Goal: Task Accomplishment & Management: Use online tool/utility

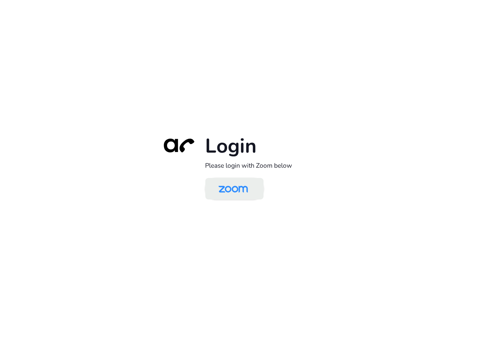
click at [236, 188] on img at bounding box center [233, 189] width 42 height 20
click at [228, 188] on img at bounding box center [233, 189] width 42 height 20
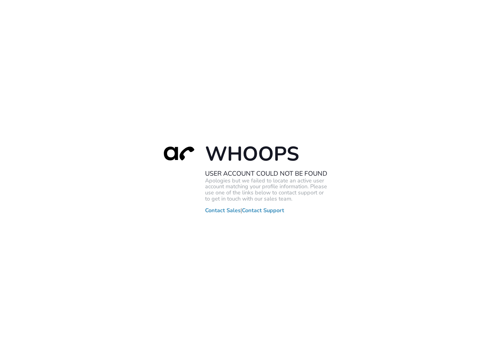
drag, startPoint x: 390, startPoint y: 176, endPoint x: 228, endPoint y: 99, distance: 178.6
click at [390, 176] on div "Whoops User Account Could Not Be Found Apologies but we failed to locate an act…" at bounding box center [242, 177] width 484 height 355
drag, startPoint x: 407, startPoint y: 147, endPoint x: 398, endPoint y: 153, distance: 11.2
click at [408, 148] on div "Whoops User Account Could Not Be Found Apologies but we failed to locate an act…" at bounding box center [242, 177] width 484 height 355
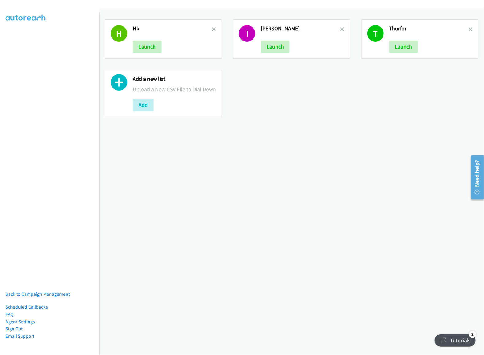
click at [212, 31] on link at bounding box center [214, 29] width 4 height 7
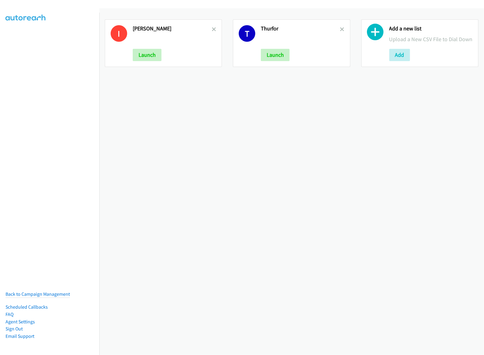
click at [212, 31] on link at bounding box center [214, 29] width 4 height 7
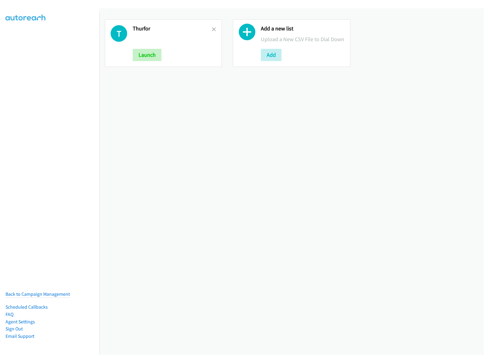
click at [212, 31] on link at bounding box center [214, 29] width 4 height 7
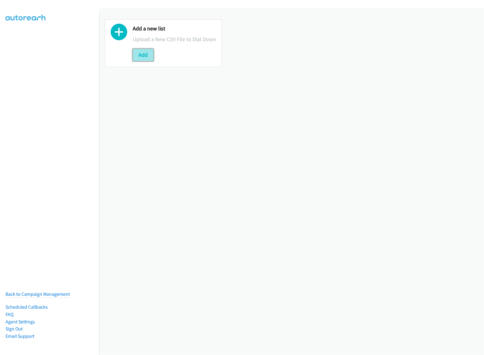
click at [144, 58] on button "Add" at bounding box center [143, 55] width 21 height 12
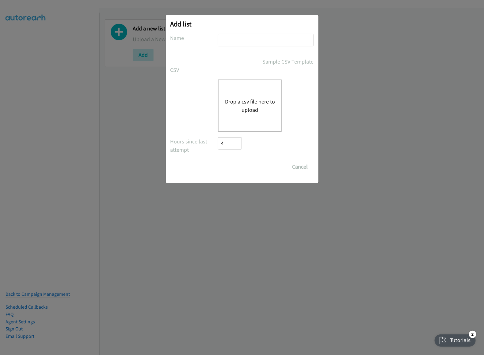
click at [258, 40] on input "text" at bounding box center [266, 40] width 96 height 13
type input "splunk mon"
click at [239, 80] on div "Drop a csv file here to upload" at bounding box center [250, 105] width 64 height 52
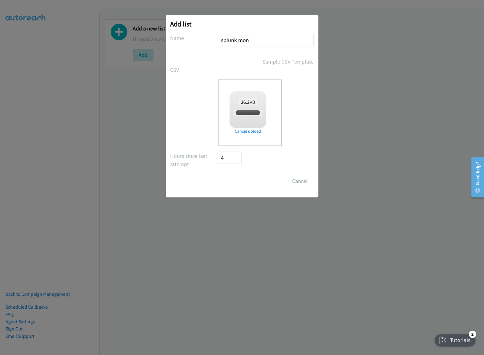
checkbox input "true"
click at [242, 183] on input "Save List" at bounding box center [234, 181] width 32 height 12
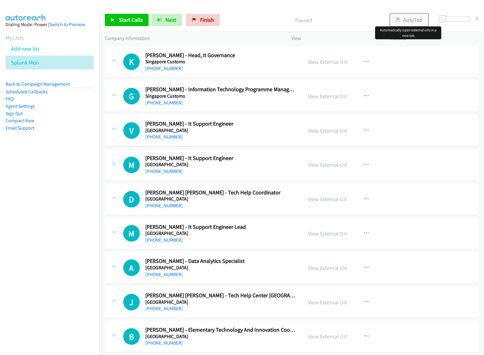
click at [408, 20] on button "AutoTab" at bounding box center [409, 20] width 38 height 12
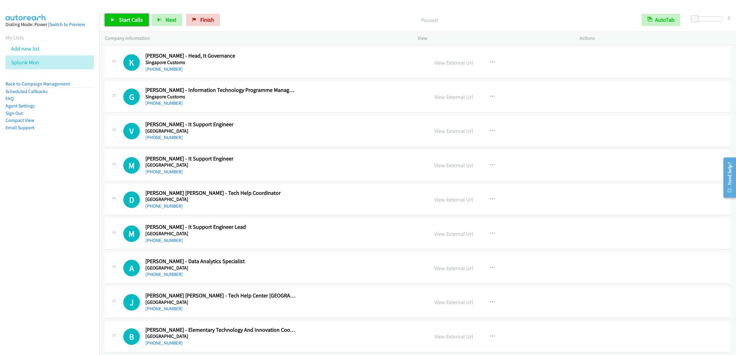
click at [133, 25] on link "Start Calls" at bounding box center [127, 20] width 44 height 12
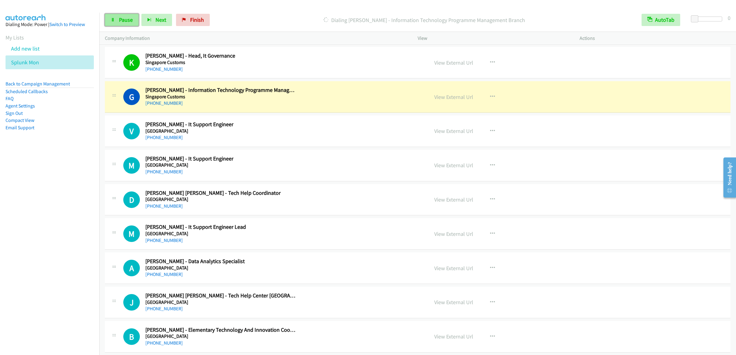
click at [126, 25] on link "Pause" at bounding box center [122, 20] width 34 height 12
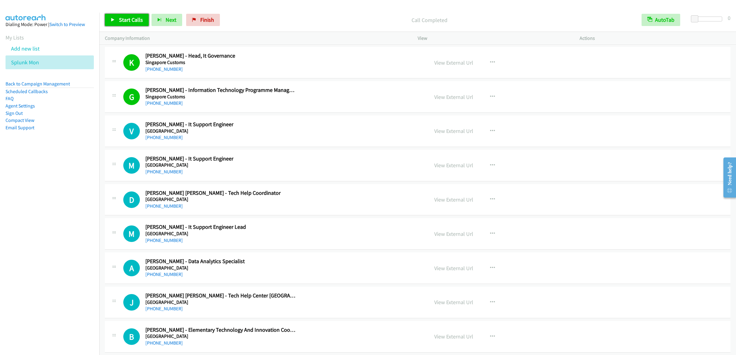
click at [126, 16] on link "Start Calls" at bounding box center [127, 20] width 44 height 12
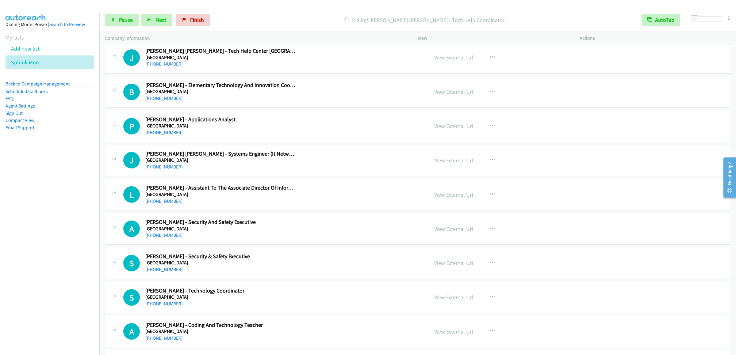
scroll to position [123, 0]
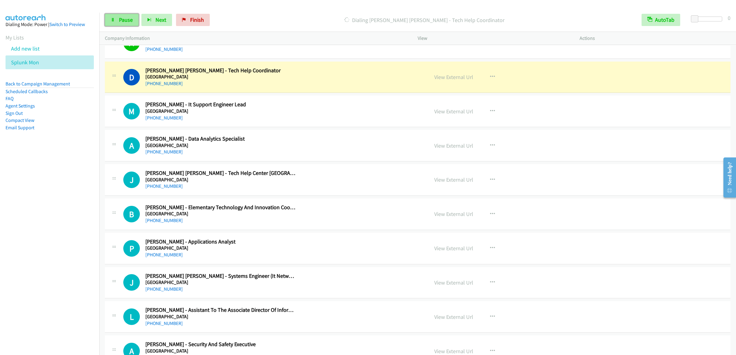
click at [129, 17] on span "Pause" at bounding box center [126, 19] width 14 height 7
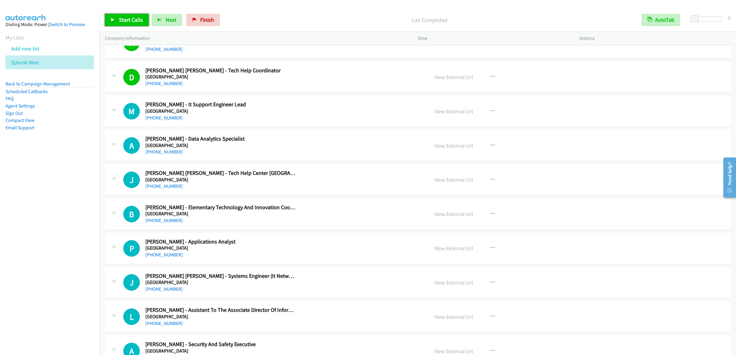
click at [125, 17] on span "Start Calls" at bounding box center [131, 19] width 24 height 7
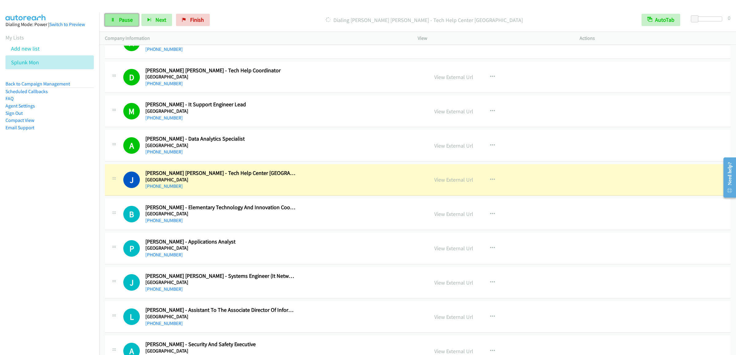
click at [122, 20] on span "Pause" at bounding box center [126, 19] width 14 height 7
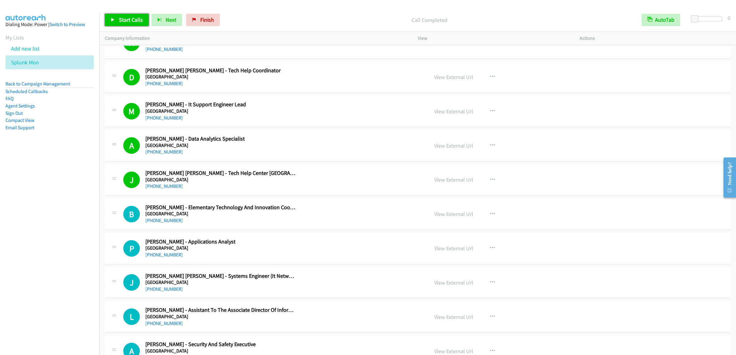
click at [121, 15] on link "Start Calls" at bounding box center [127, 20] width 44 height 12
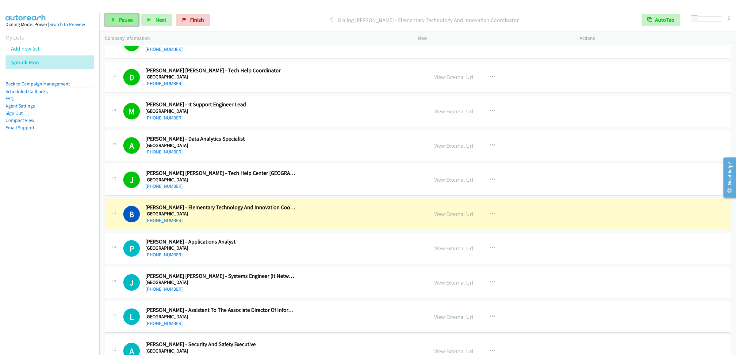
click at [117, 19] on link "Pause" at bounding box center [122, 20] width 34 height 12
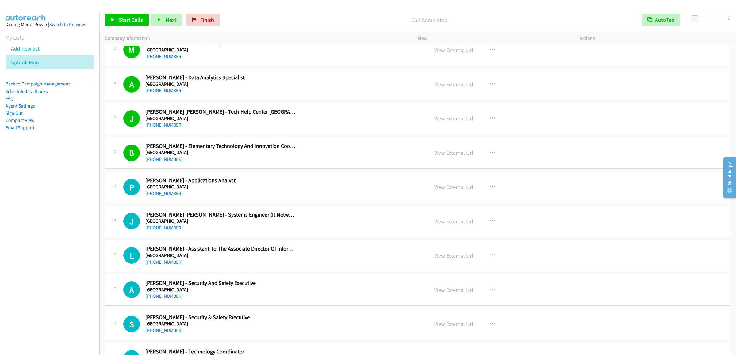
scroll to position [245, 0]
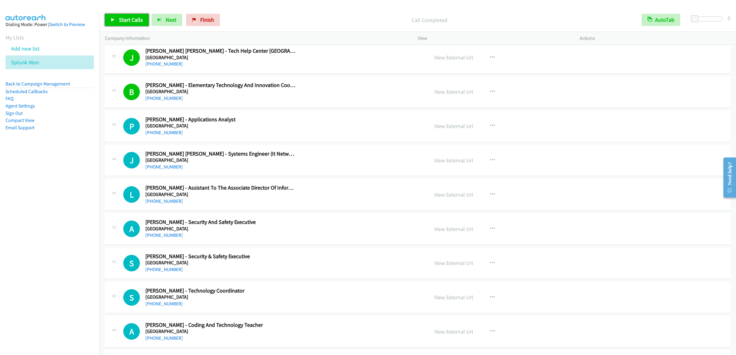
click at [135, 19] on span "Start Calls" at bounding box center [131, 19] width 24 height 7
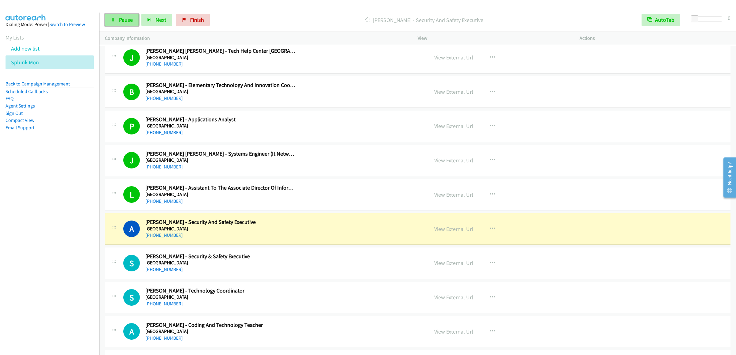
click at [114, 23] on link "Pause" at bounding box center [122, 20] width 34 height 12
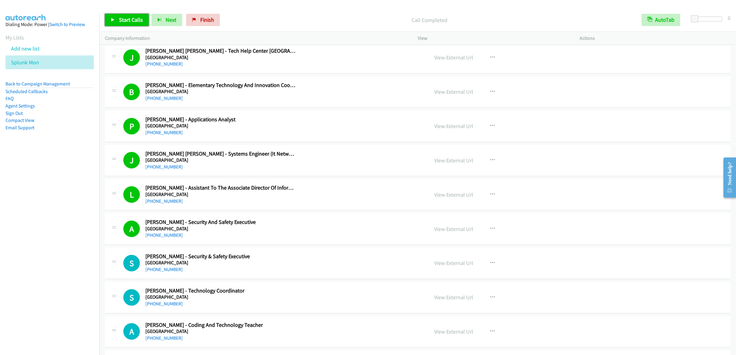
click at [126, 15] on link "Start Calls" at bounding box center [127, 20] width 44 height 12
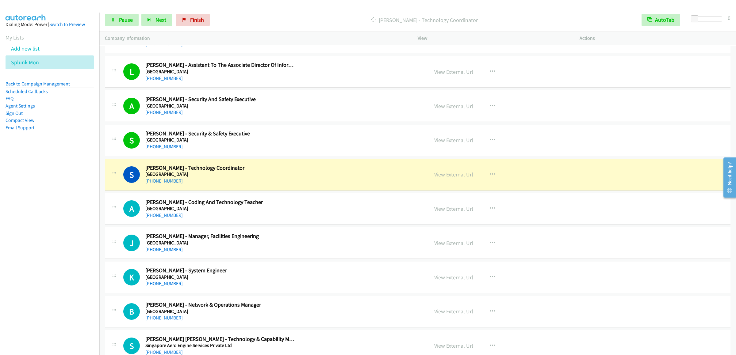
scroll to position [491, 0]
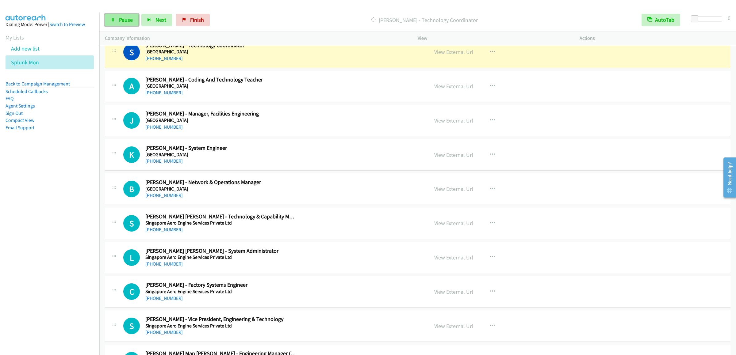
click at [121, 25] on link "Pause" at bounding box center [122, 20] width 34 height 12
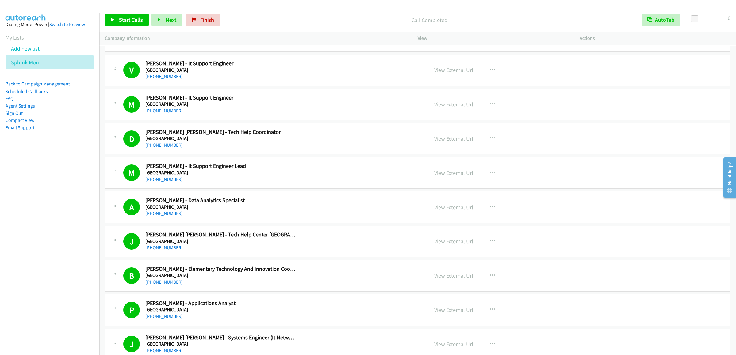
scroll to position [0, 0]
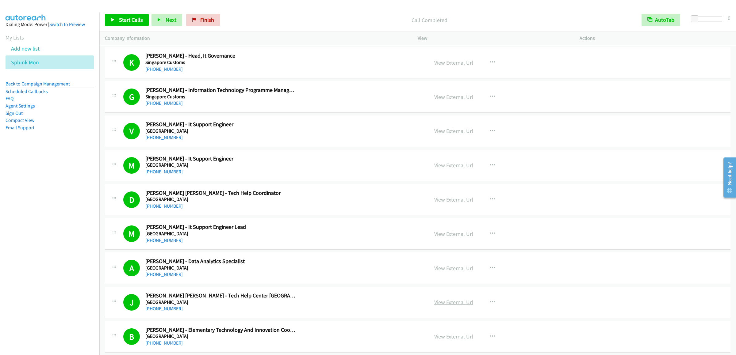
click at [440, 305] on link "View External Url" at bounding box center [453, 302] width 39 height 7
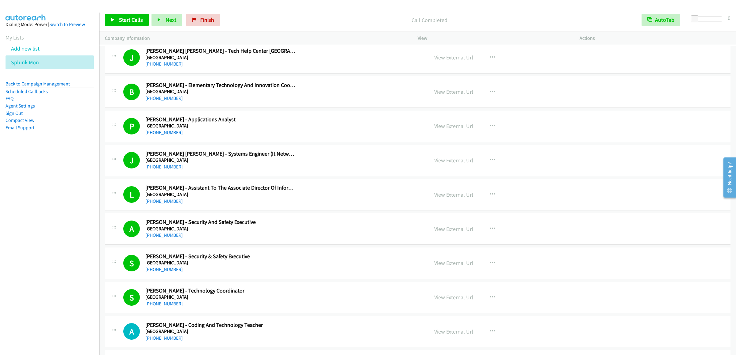
scroll to position [429, 0]
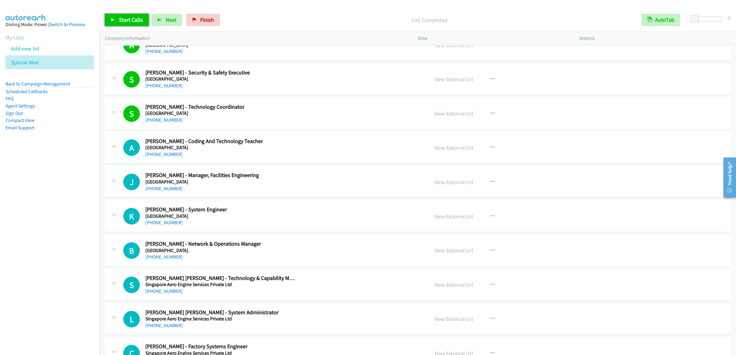
click at [127, 18] on span "Start Calls" at bounding box center [131, 19] width 24 height 7
click at [125, 22] on span "Pause" at bounding box center [126, 19] width 14 height 7
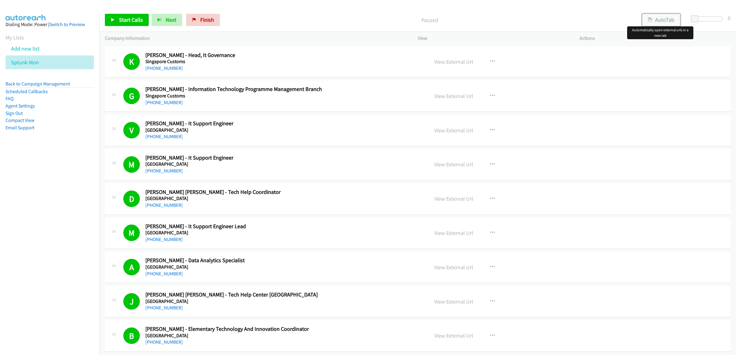
click at [656, 20] on button "AutoTab" at bounding box center [661, 20] width 38 height 12
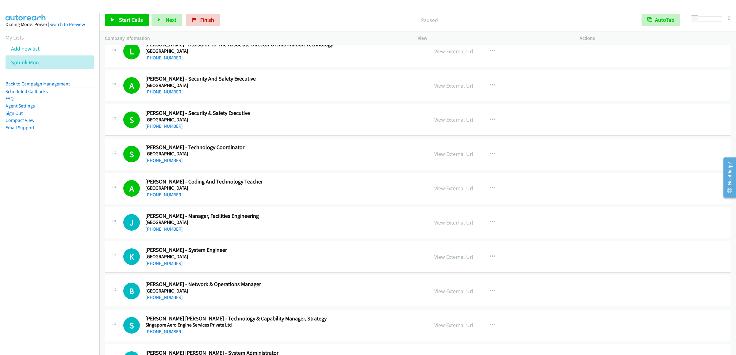
scroll to position [511, 0]
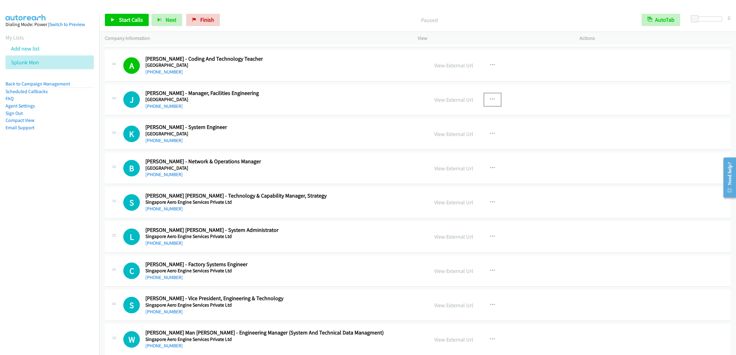
click at [490, 100] on icon "button" at bounding box center [492, 99] width 5 height 5
click at [445, 143] on link "Start Calls Here" at bounding box center [460, 140] width 82 height 12
click at [126, 20] on span "Start Calls" at bounding box center [131, 19] width 24 height 7
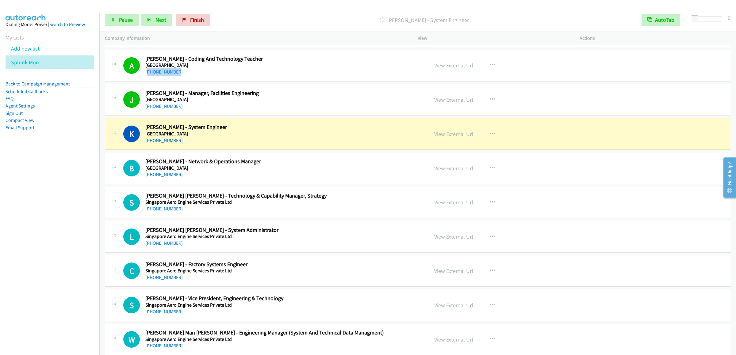
scroll to position [572, 0]
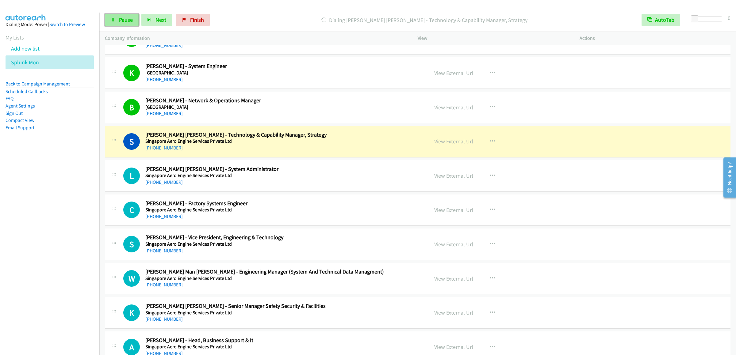
click at [125, 22] on span "Pause" at bounding box center [126, 19] width 14 height 7
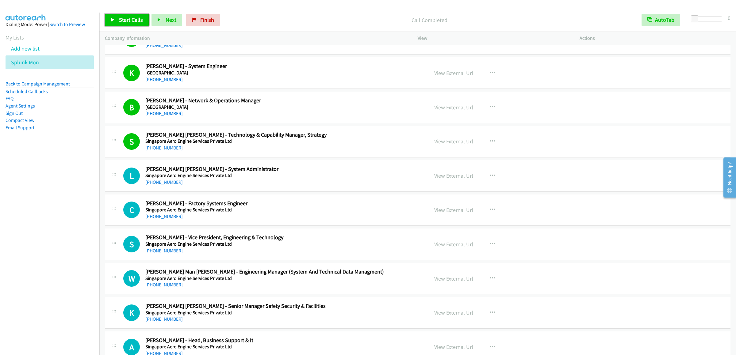
click at [123, 21] on span "Start Calls" at bounding box center [131, 19] width 24 height 7
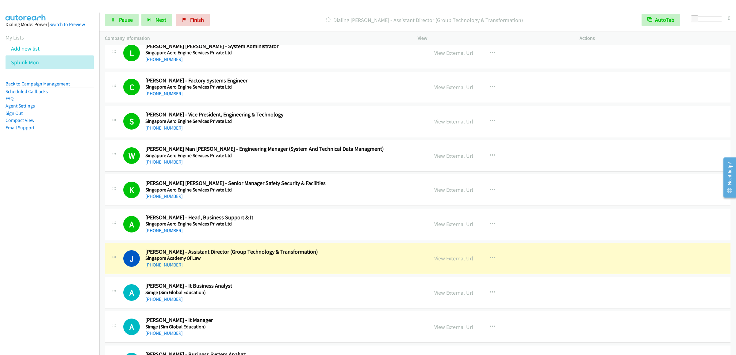
scroll to position [756, 0]
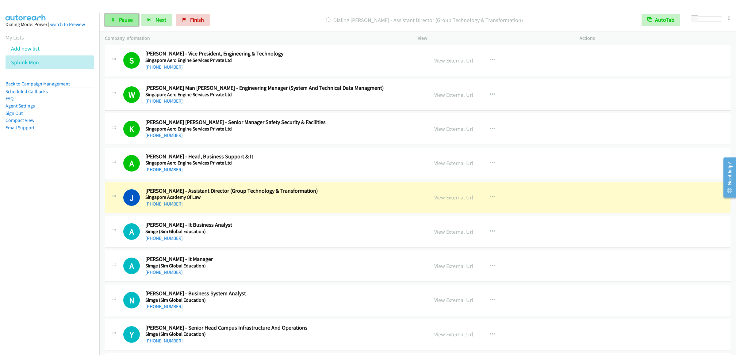
click at [117, 22] on link "Pause" at bounding box center [122, 20] width 34 height 12
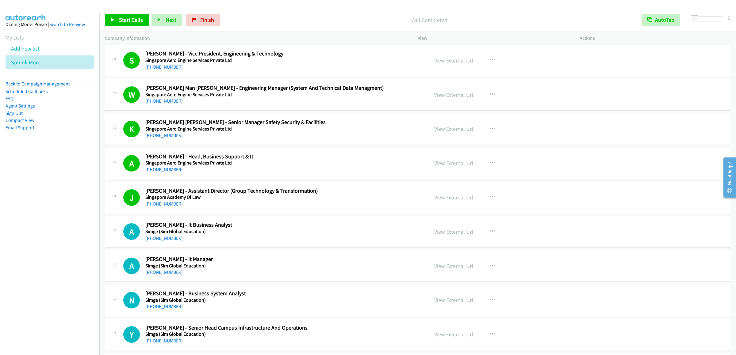
scroll to position [879, 0]
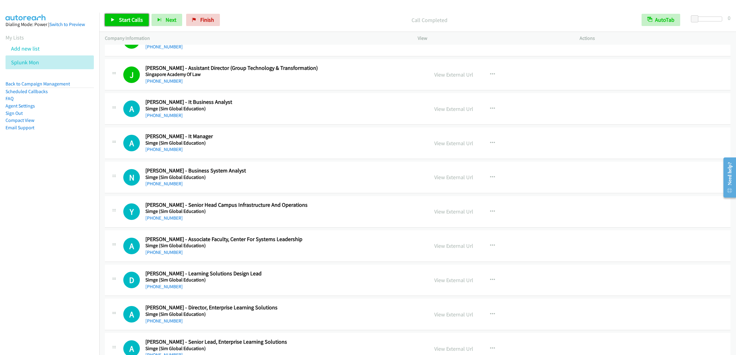
click at [124, 23] on span "Start Calls" at bounding box center [131, 19] width 24 height 7
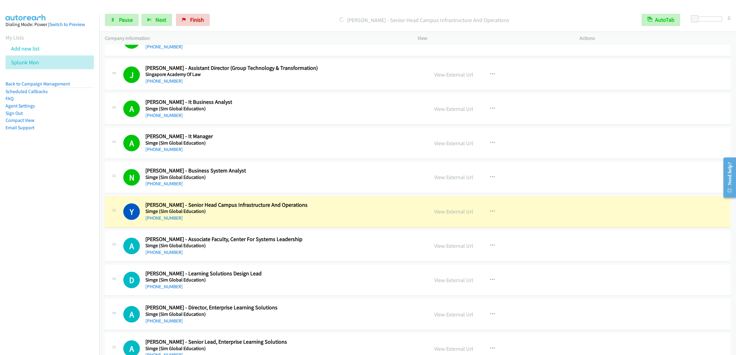
scroll to position [1001, 0]
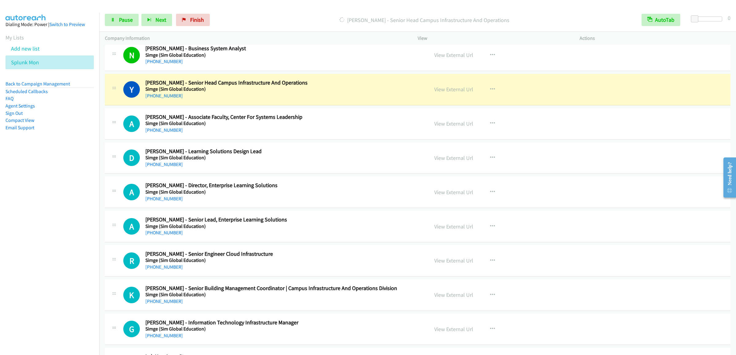
click at [125, 12] on div "Start Calls Pause Next Finish [PERSON_NAME] - Senior Head Campus Infrastructure…" at bounding box center [417, 20] width 637 height 24
click at [124, 21] on span "Pause" at bounding box center [126, 19] width 14 height 7
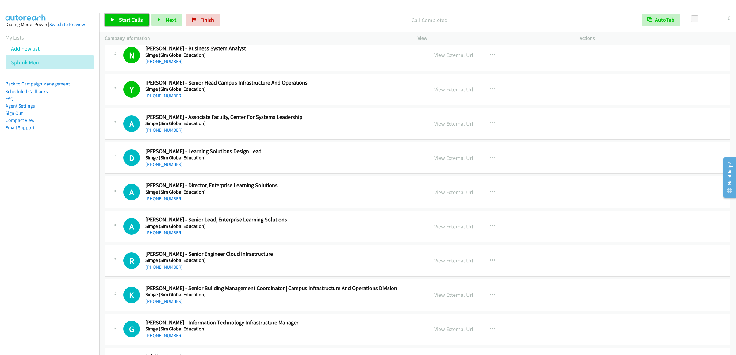
click at [129, 15] on link "Start Calls" at bounding box center [127, 20] width 44 height 12
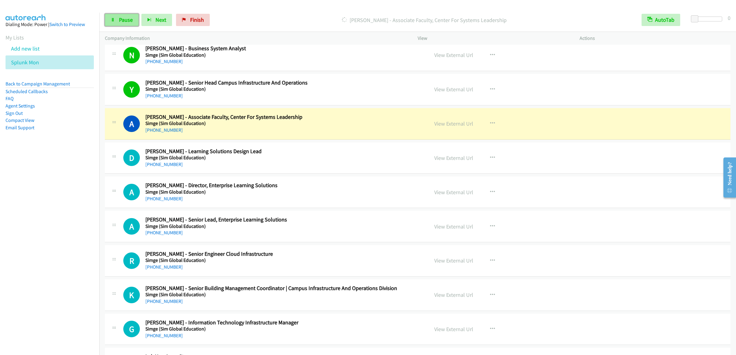
click at [130, 21] on span "Pause" at bounding box center [126, 19] width 14 height 7
click at [130, 21] on span "Start Calls" at bounding box center [131, 19] width 24 height 7
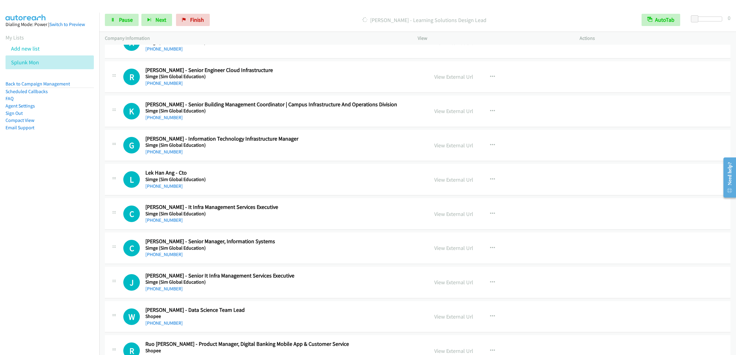
scroll to position [1063, 0]
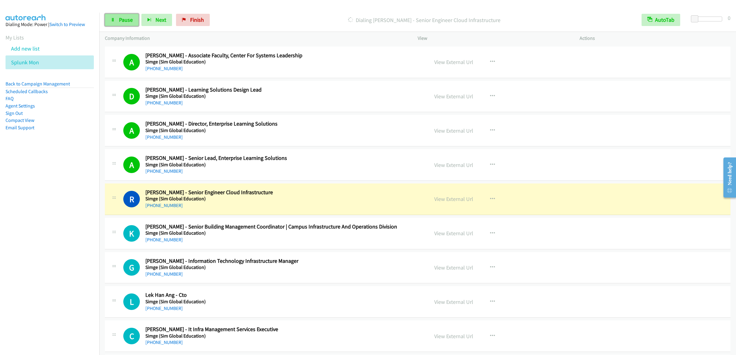
click at [118, 19] on link "Pause" at bounding box center [122, 20] width 34 height 12
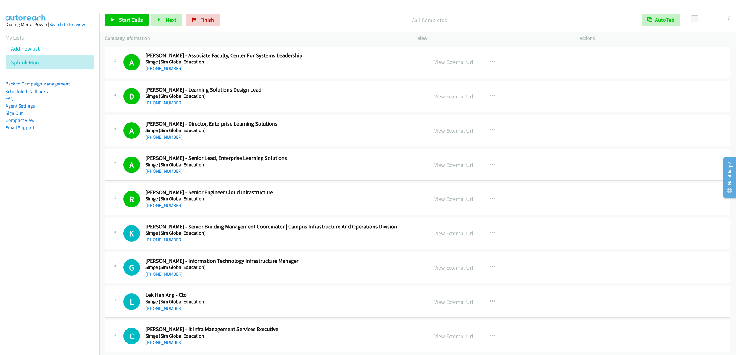
click at [114, 12] on div "Start Calls Pause Next Finish Call Completed AutoTab AutoTab 0" at bounding box center [417, 20] width 637 height 24
click at [117, 17] on link "Start Calls" at bounding box center [127, 20] width 44 height 12
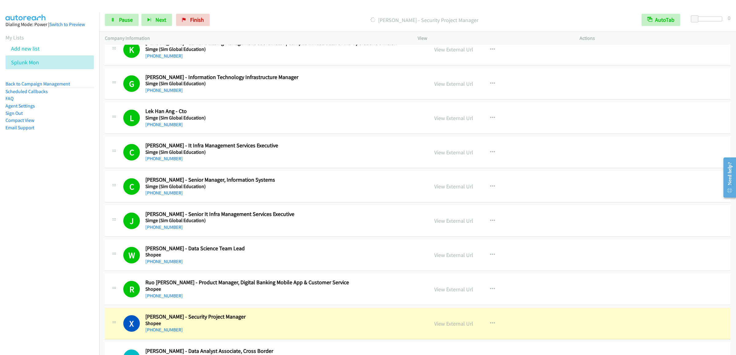
scroll to position [1492, 0]
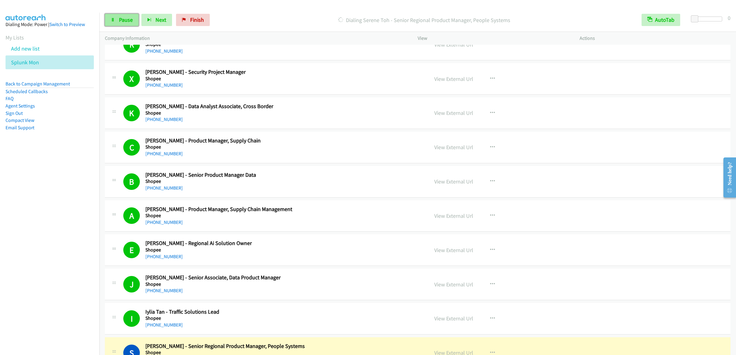
click at [131, 24] on link "Pause" at bounding box center [122, 20] width 34 height 12
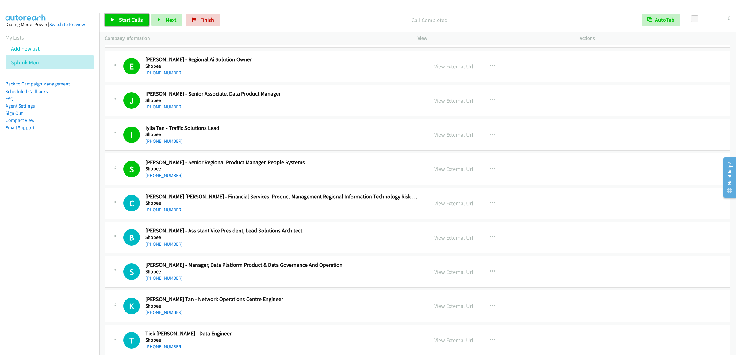
click at [136, 22] on span "Start Calls" at bounding box center [131, 19] width 24 height 7
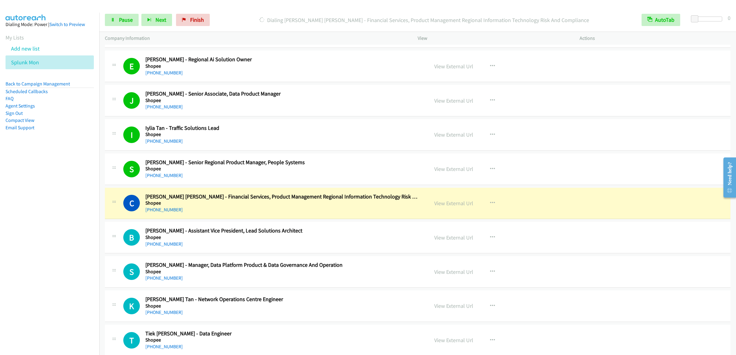
scroll to position [1799, 0]
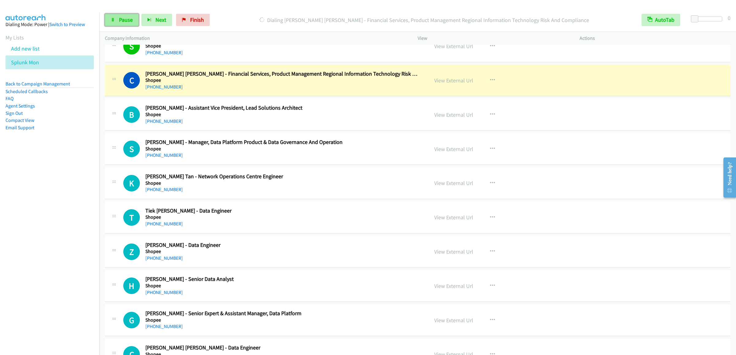
click at [119, 17] on span "Pause" at bounding box center [126, 19] width 14 height 7
